Goal: Task Accomplishment & Management: Manage account settings

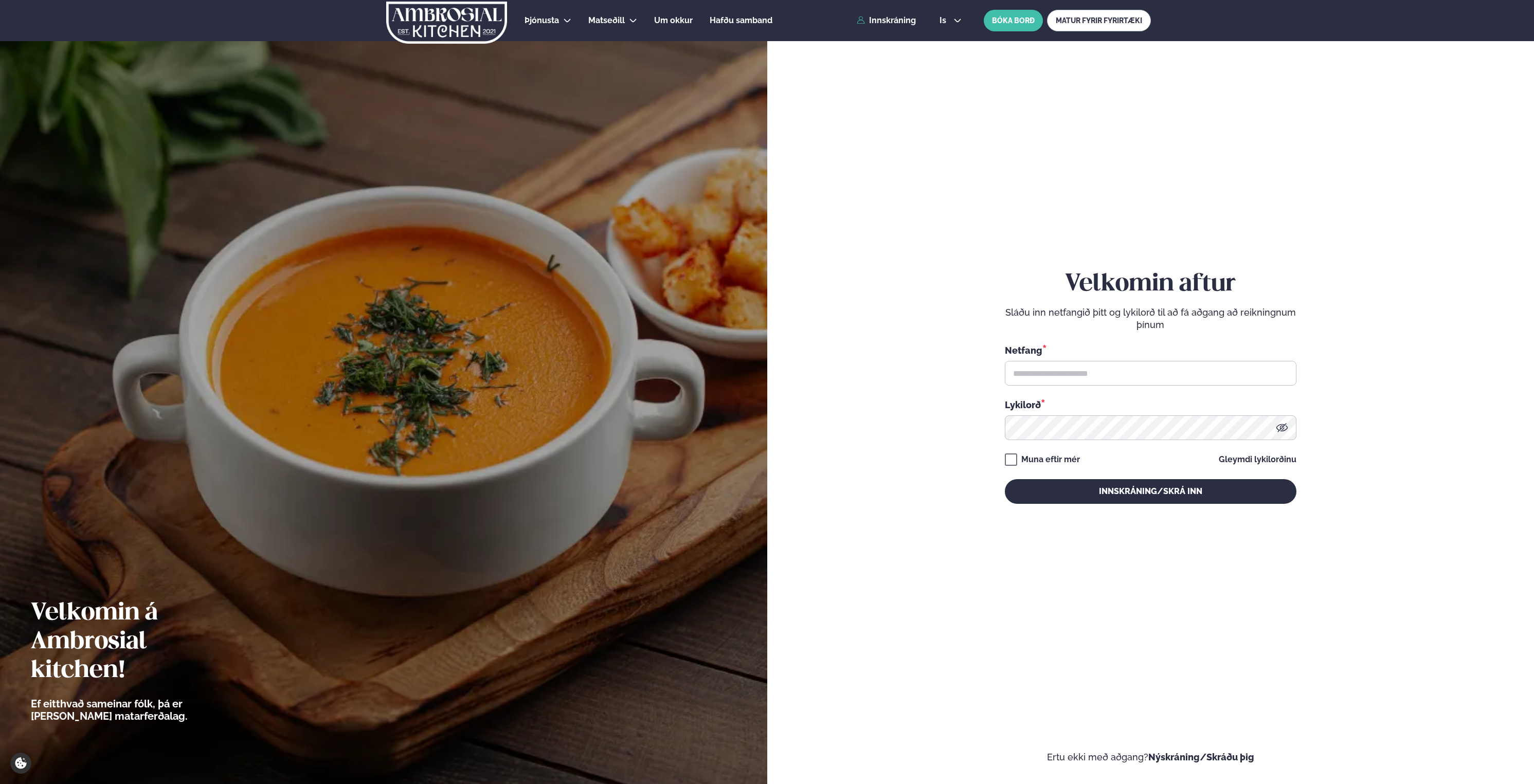
click at [1129, 398] on div "Netfang * Lykilorð *" at bounding box center [1150, 392] width 292 height 96
click at [1128, 382] on input "text" at bounding box center [1150, 373] width 292 height 24
type input "**********"
click at [1005, 479] on button "Innskráning/Skrá inn" at bounding box center [1150, 491] width 292 height 24
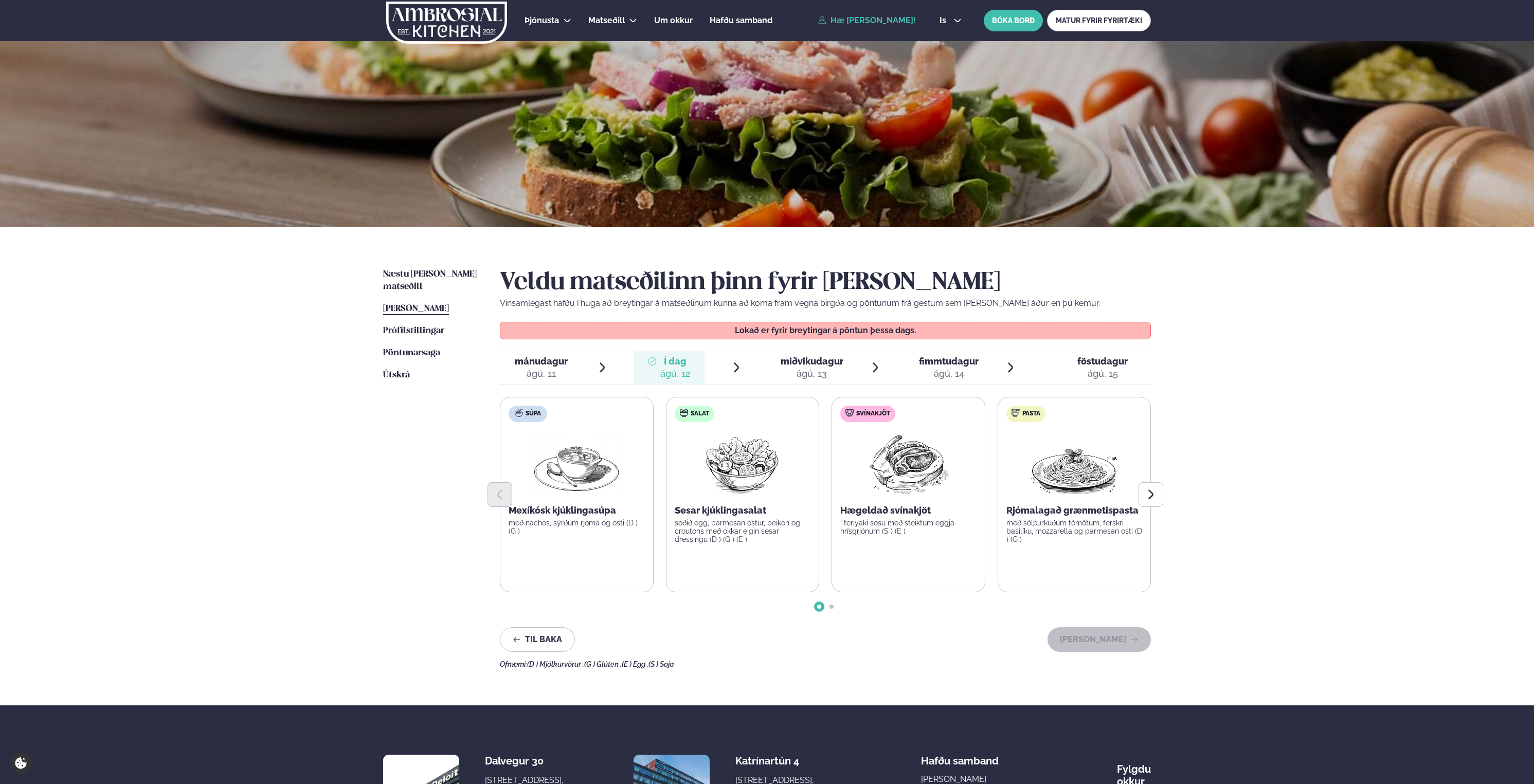
click at [797, 366] on span "miðvikudagur" at bounding box center [812, 361] width 63 height 11
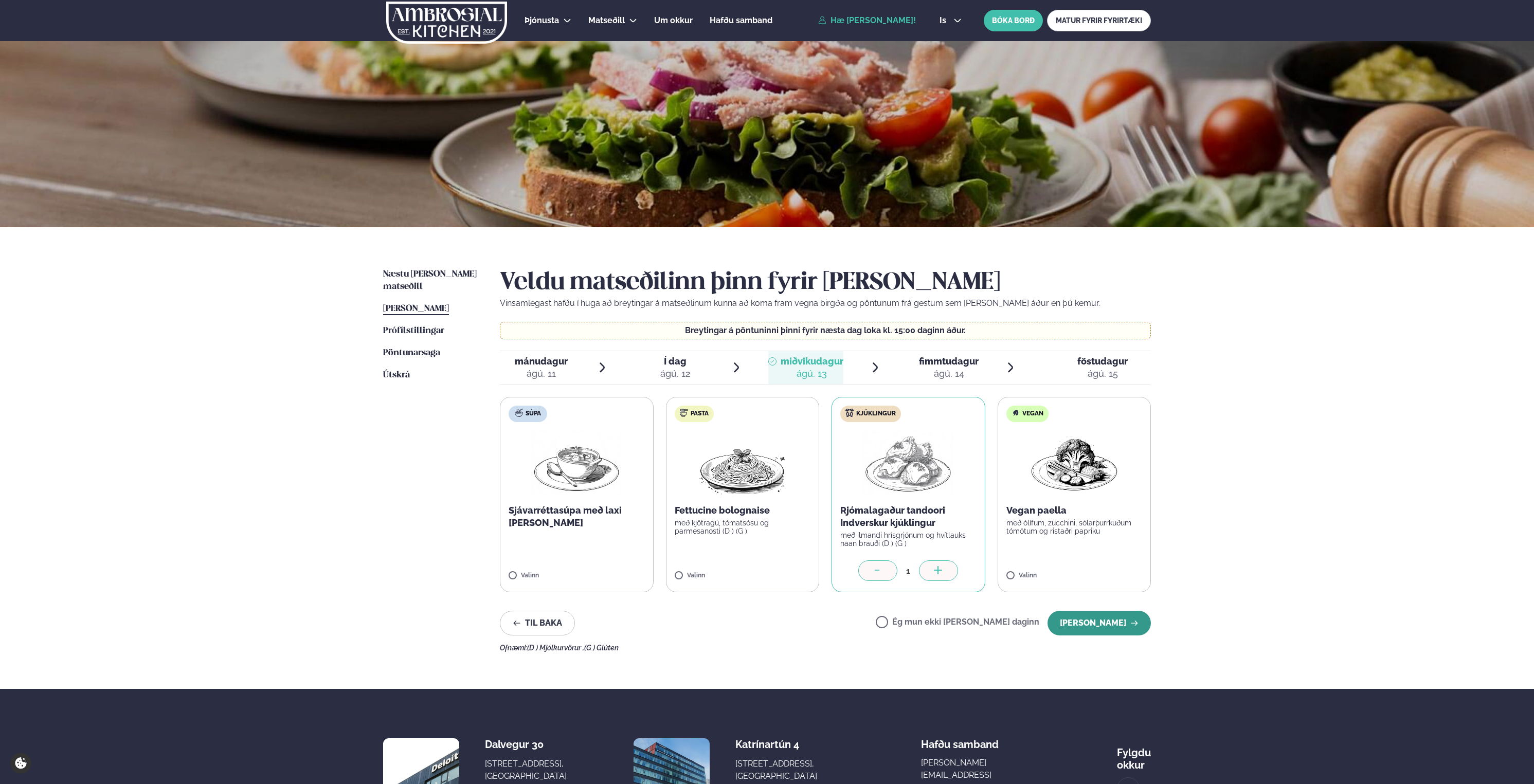
click at [1124, 627] on button "[PERSON_NAME]" at bounding box center [1099, 623] width 104 height 24
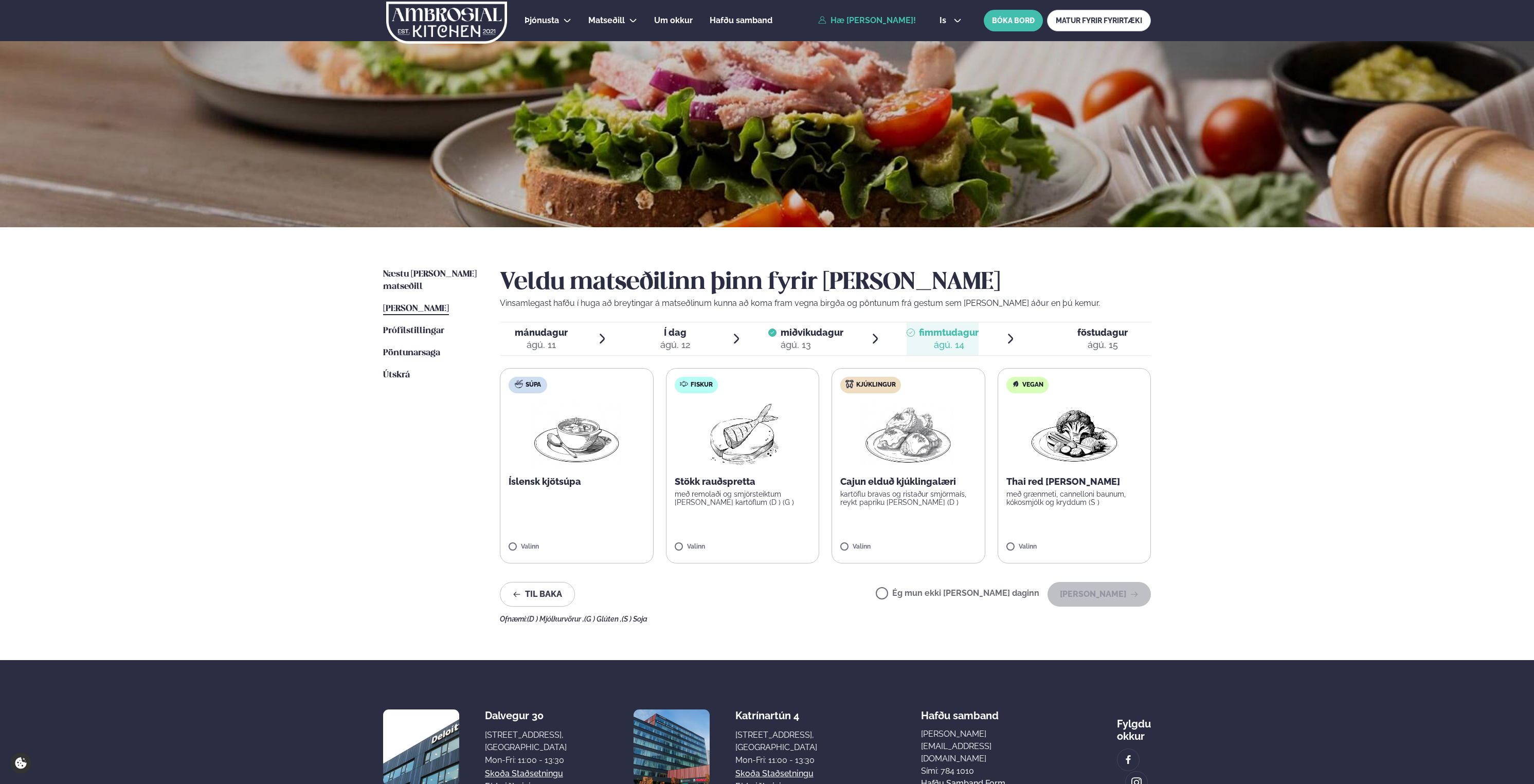
click at [922, 592] on label "Ég mun ekki [PERSON_NAME] daginn" at bounding box center [958, 595] width 164 height 11
click at [1092, 588] on button "[PERSON_NAME]" at bounding box center [1099, 594] width 104 height 24
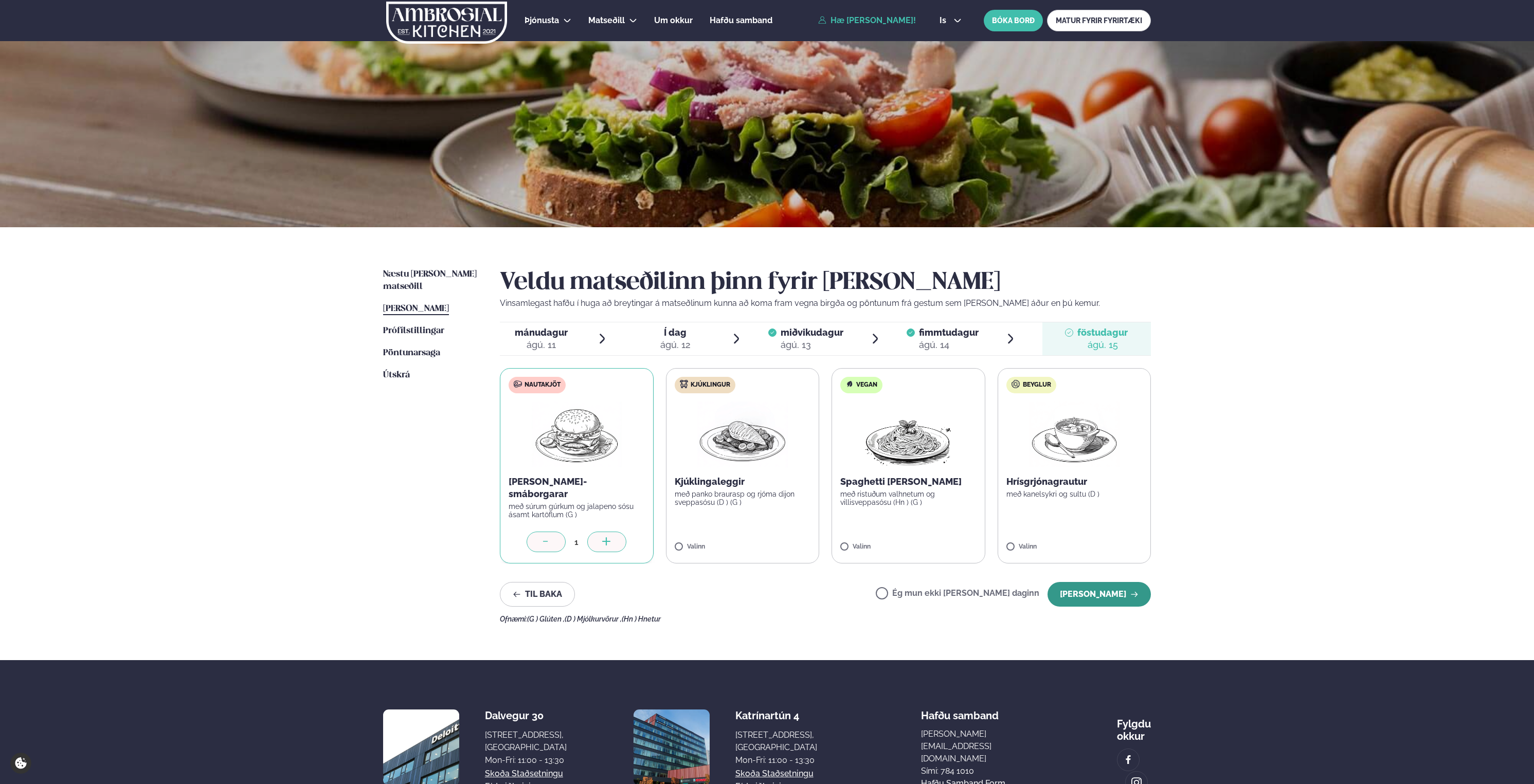
click at [1095, 599] on button "[PERSON_NAME]" at bounding box center [1099, 594] width 104 height 24
